Goal: Book appointment/travel/reservation

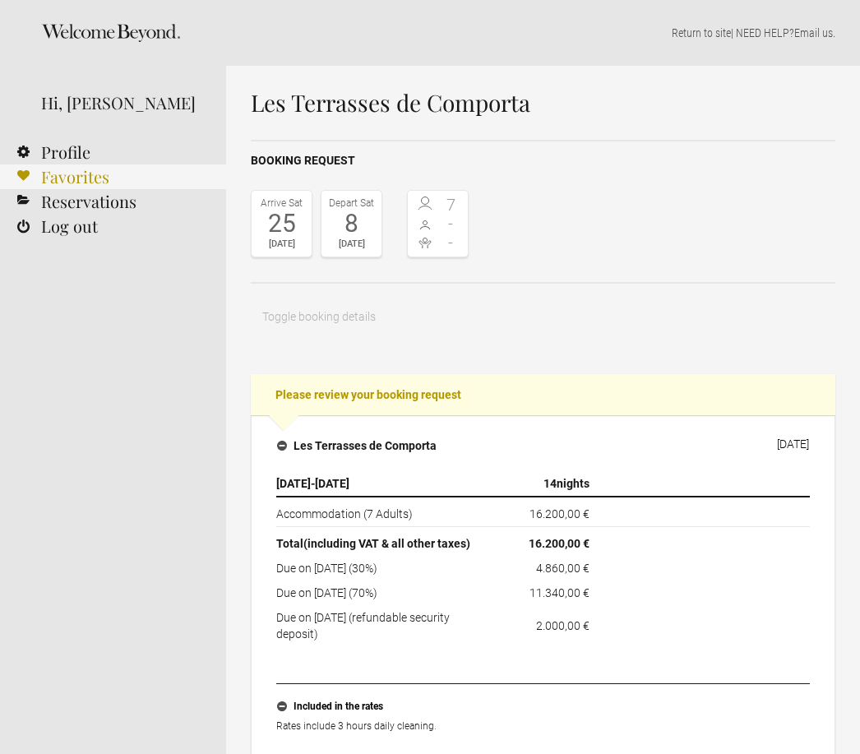
click at [90, 184] on link "Favorites" at bounding box center [113, 176] width 226 height 25
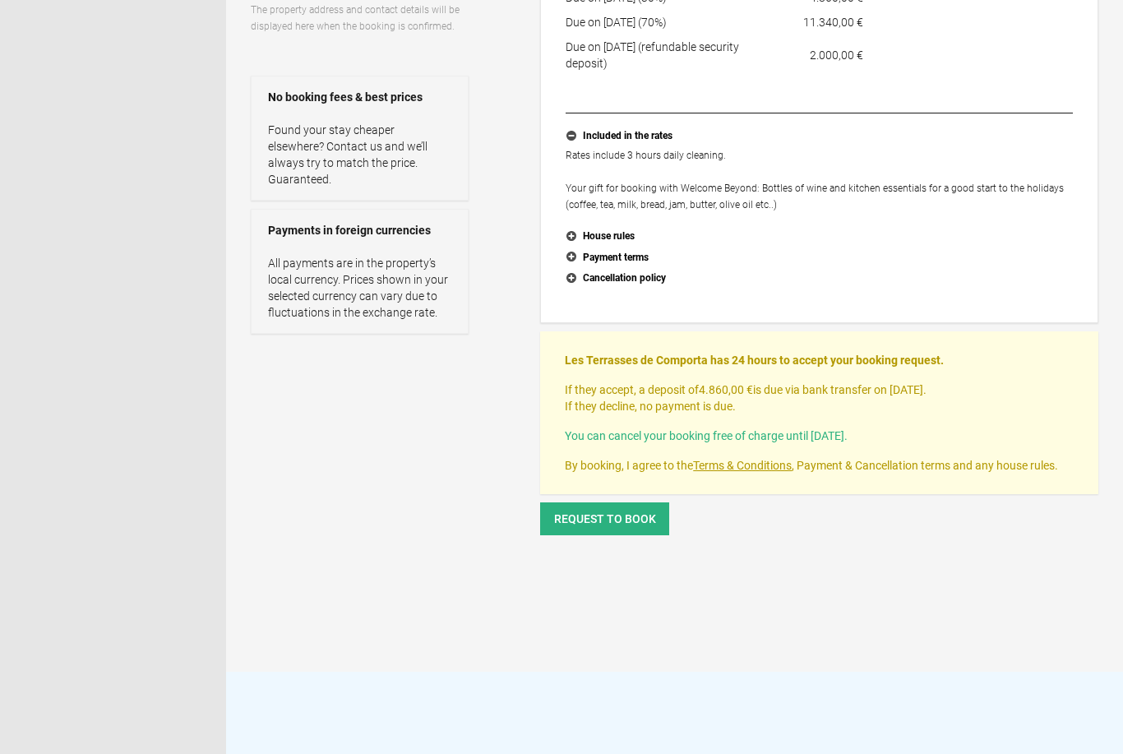
scroll to position [356, 0]
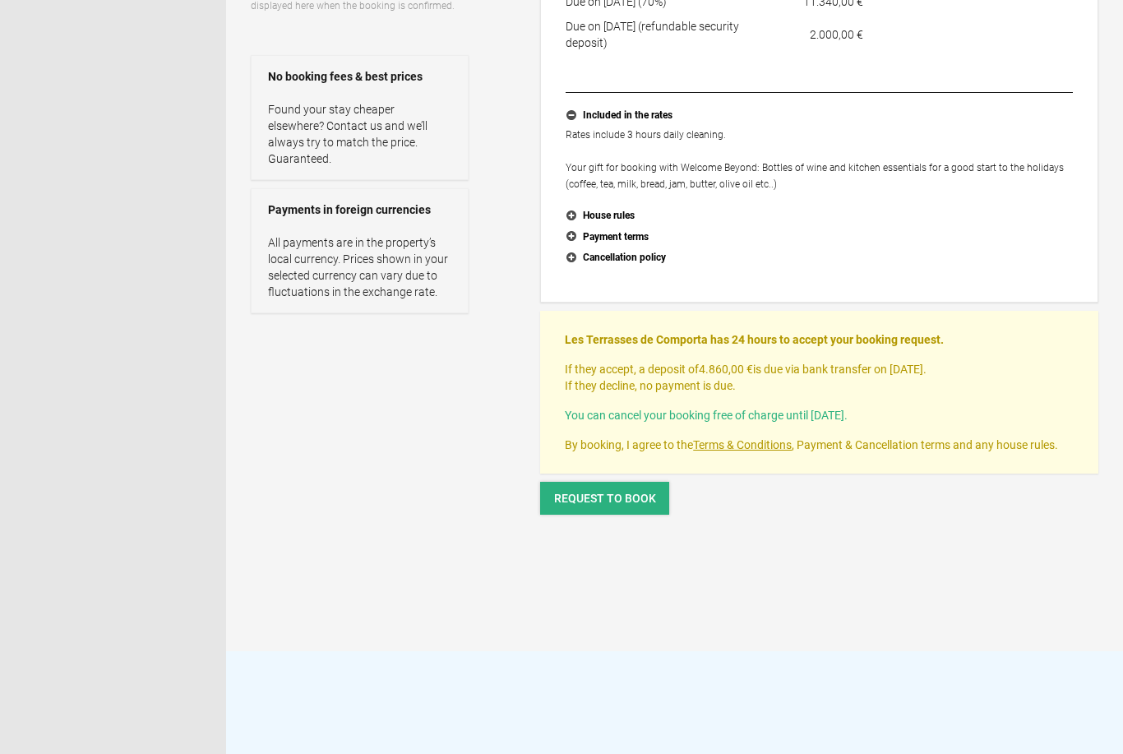
click at [657, 505] on button "Request to book" at bounding box center [604, 499] width 129 height 33
type input "6"
click at [651, 504] on span "Request to book" at bounding box center [605, 498] width 102 height 13
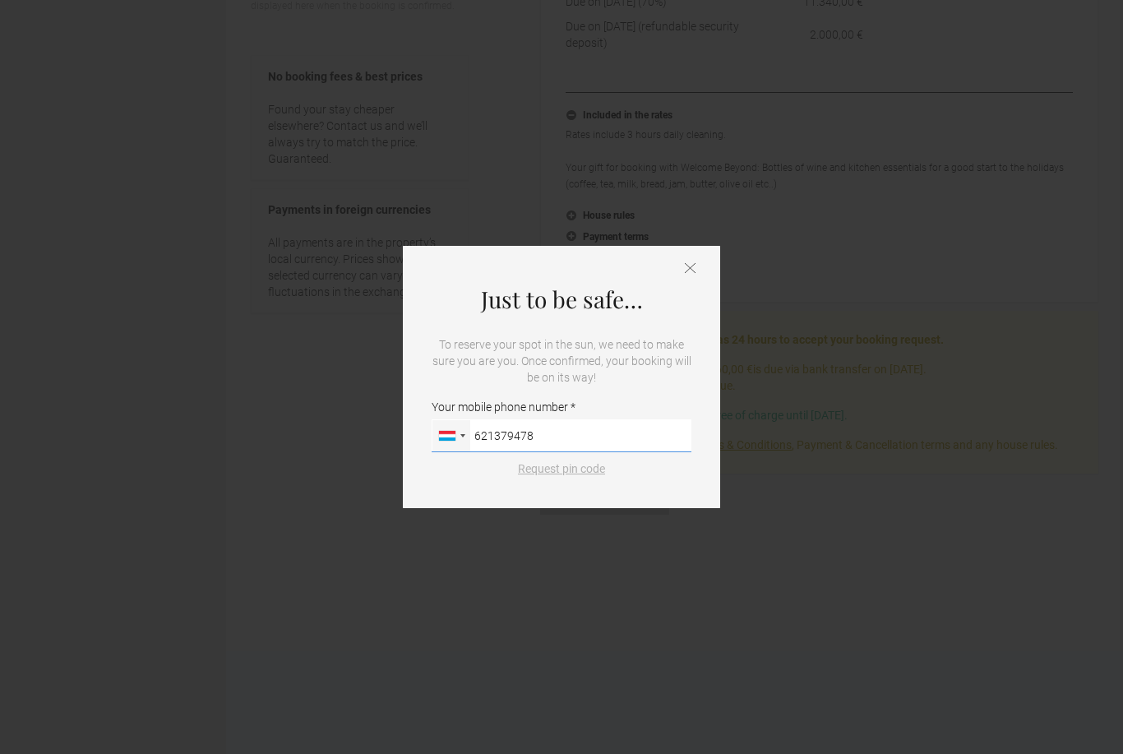
type input "621379478"
click at [593, 477] on button "Request pin code" at bounding box center [561, 468] width 107 height 16
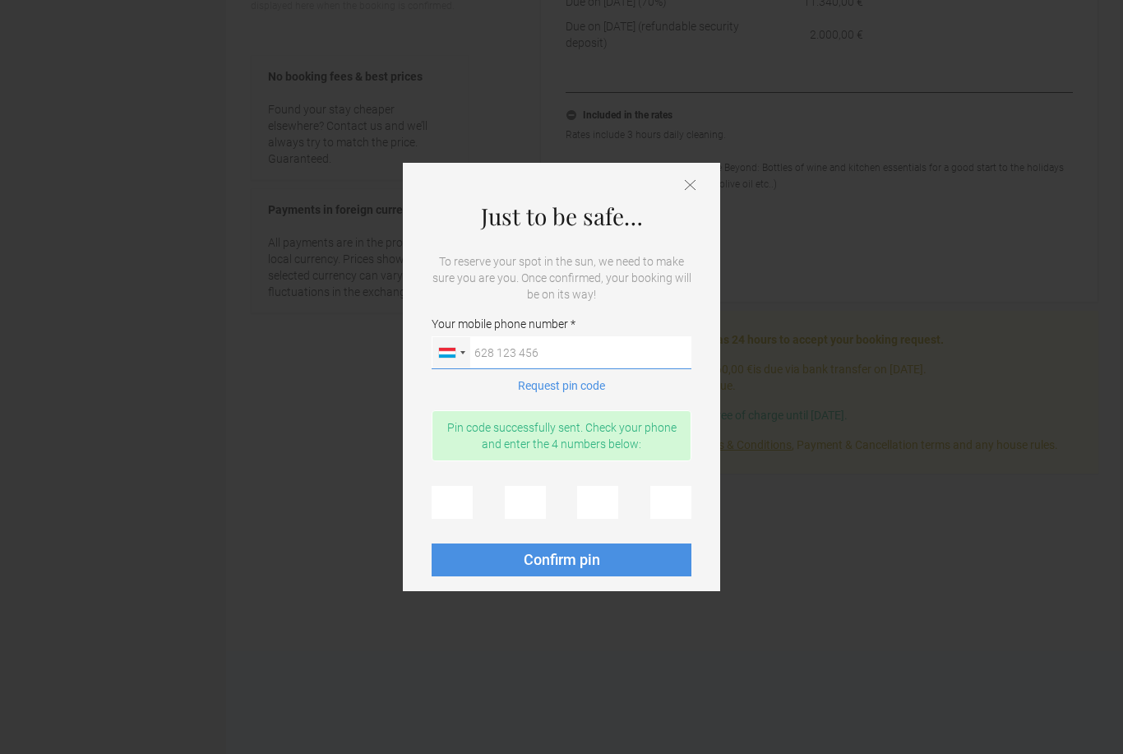
click at [654, 369] on input "Your mobile phone number [GEOGRAPHIC_DATA] ([GEOGRAPHIC_DATA]) +49 [GEOGRAPHIC_…" at bounding box center [562, 352] width 260 height 33
type input "621379478"
click at [464, 519] on input "text" at bounding box center [452, 502] width 41 height 33
type input "o"
type input "1"
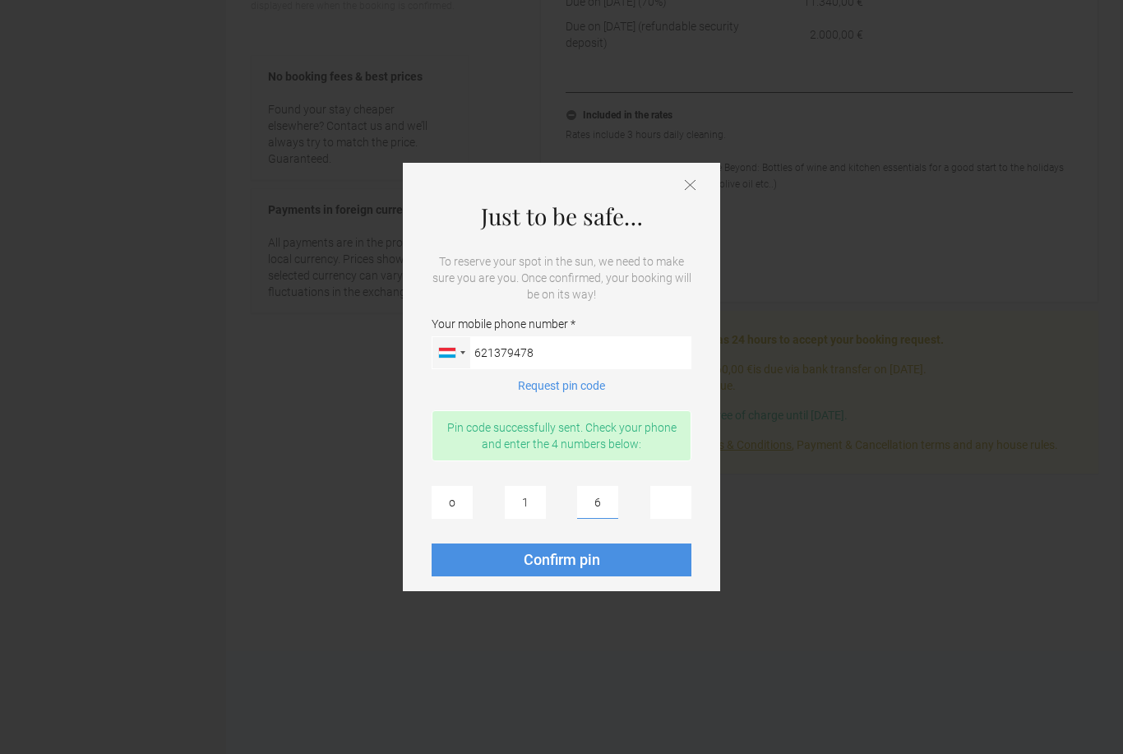
type input "6"
type input "0"
click at [562, 568] on span "Confirm pin" at bounding box center [562, 559] width 76 height 17
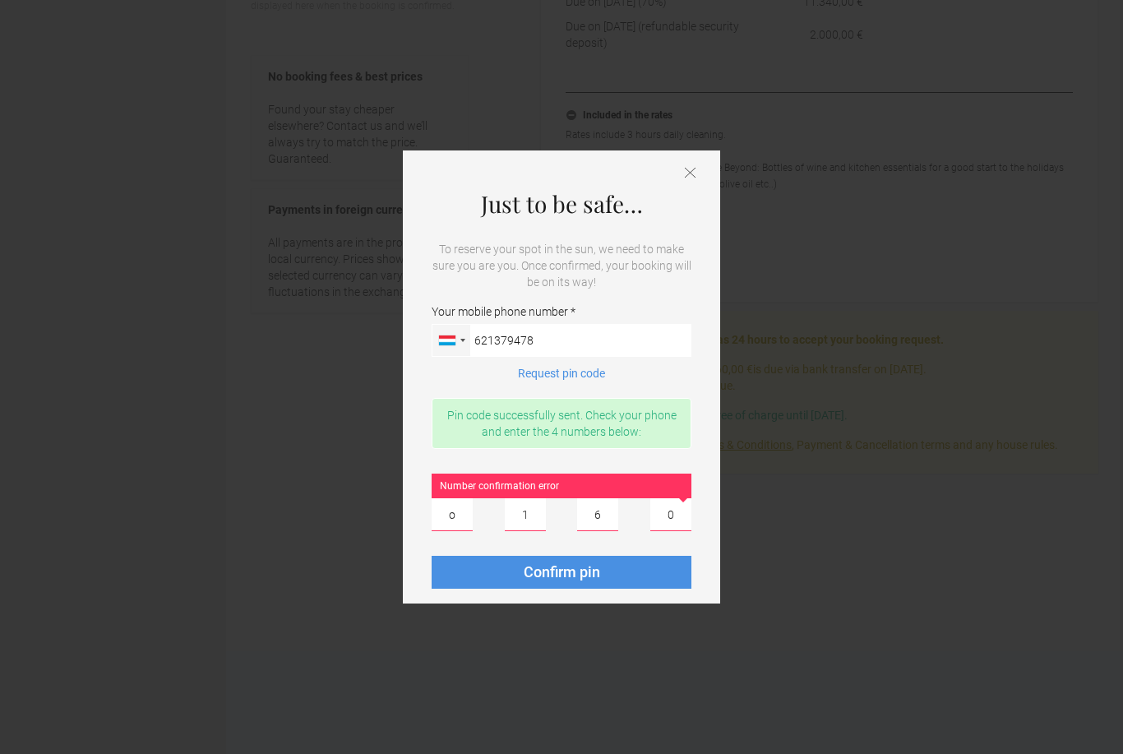
click at [463, 531] on input "o" at bounding box center [452, 514] width 41 height 33
type input "0"
click at [609, 589] on button "Confirm pin" at bounding box center [562, 572] width 260 height 33
